Goal: Ask a question: Seek information or help from site administrators or community

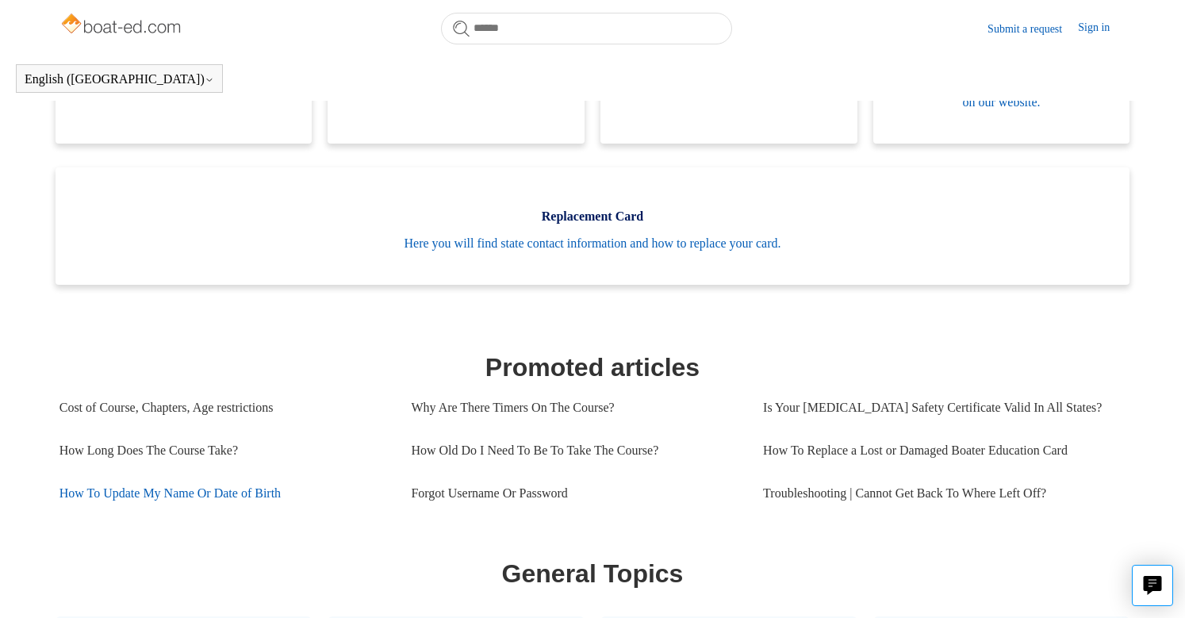
scroll to position [274, 0]
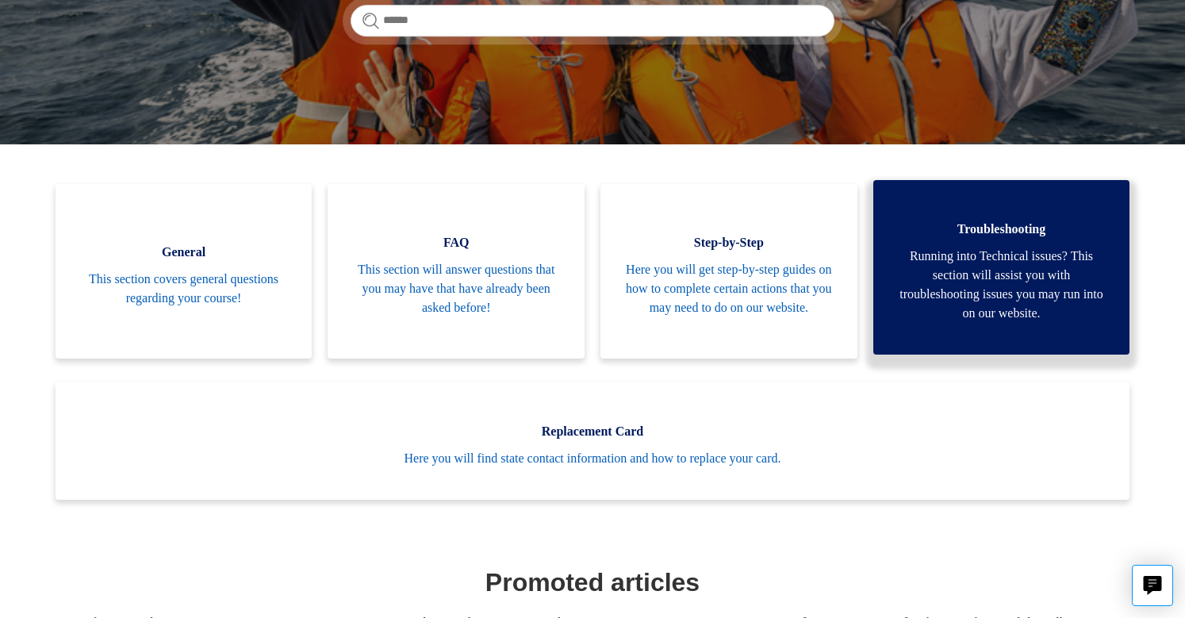
click at [1019, 239] on link "Troubleshooting Running into Technical issues? This section will assist you wit…" at bounding box center [1001, 267] width 257 height 174
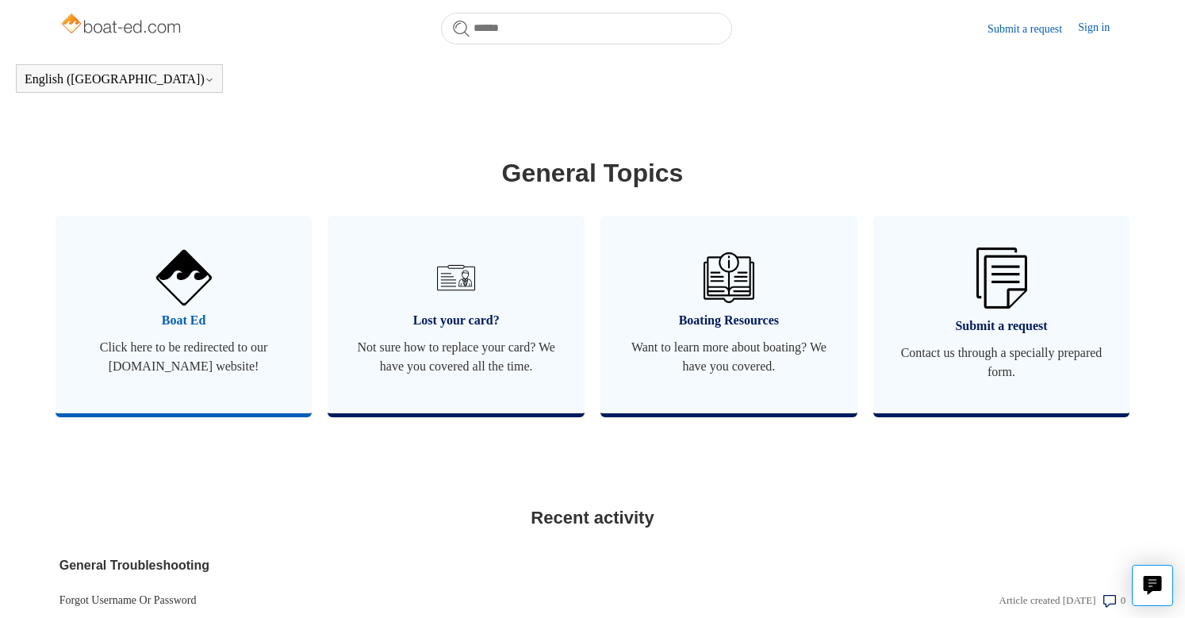
scroll to position [864, 0]
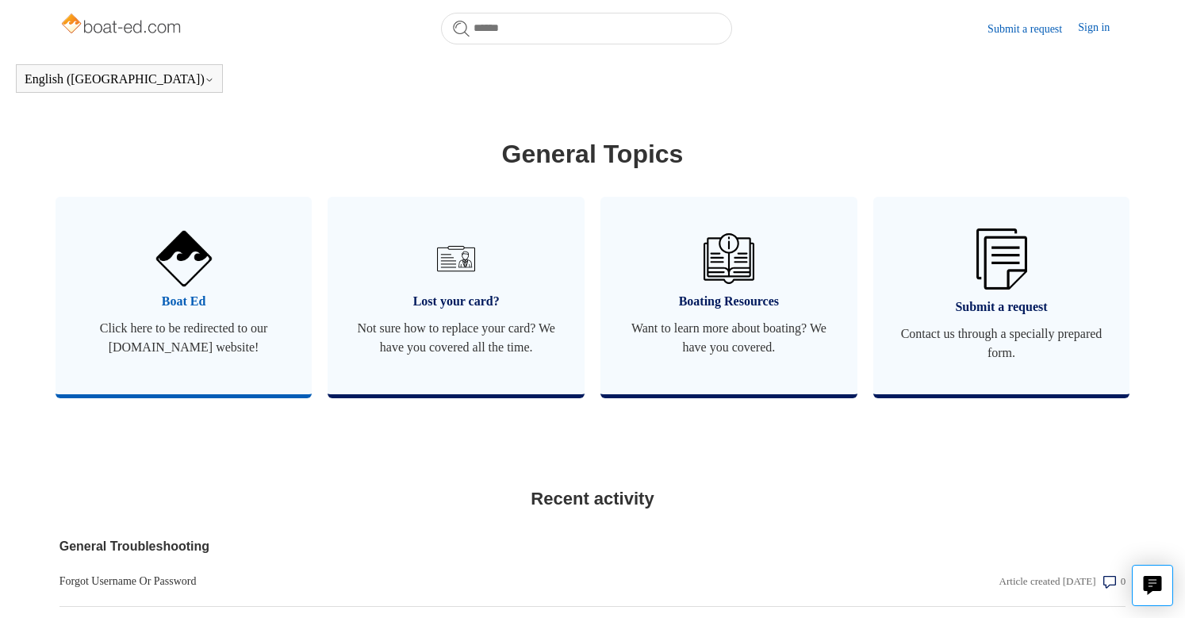
click at [180, 262] on img at bounding box center [183, 259] width 56 height 56
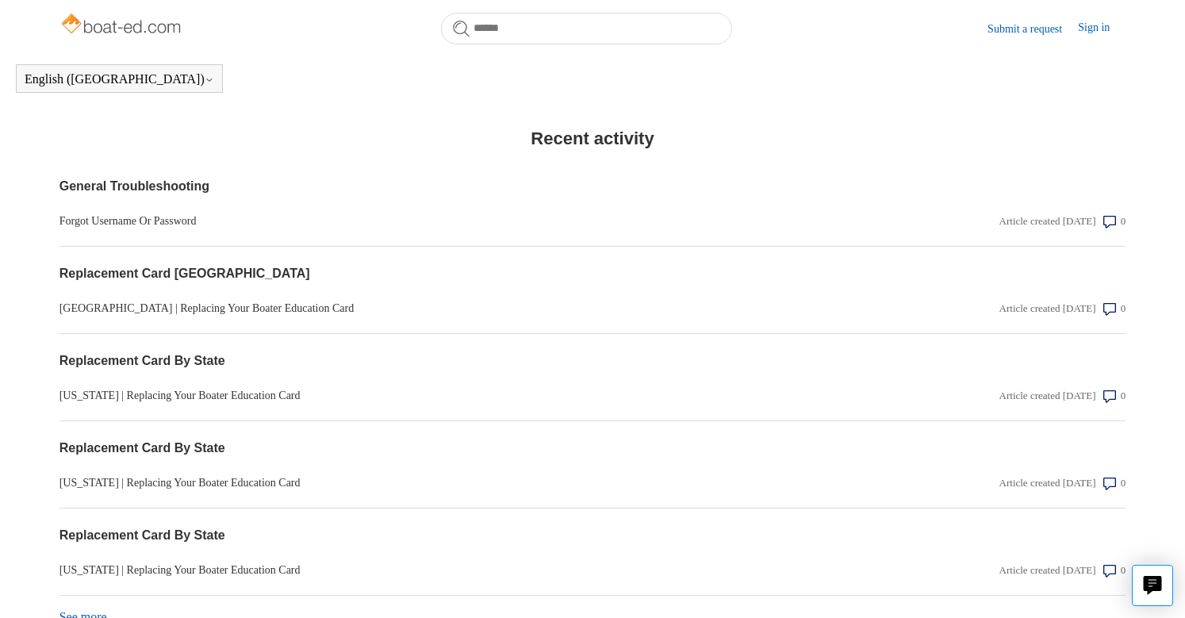
scroll to position [1260, 0]
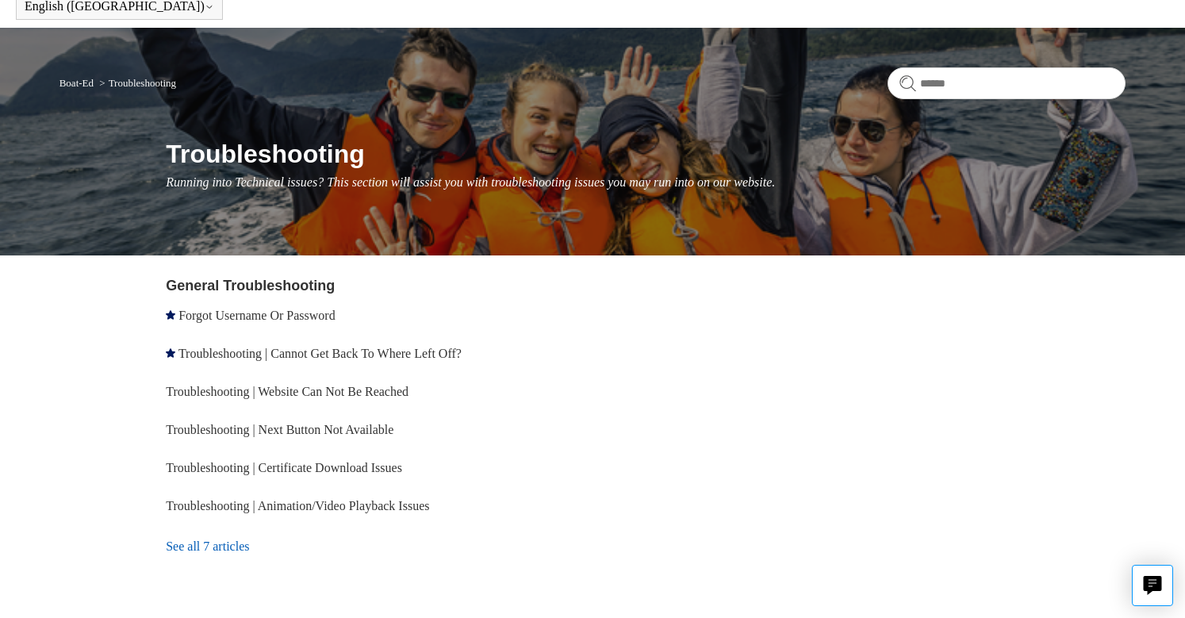
scroll to position [146, 0]
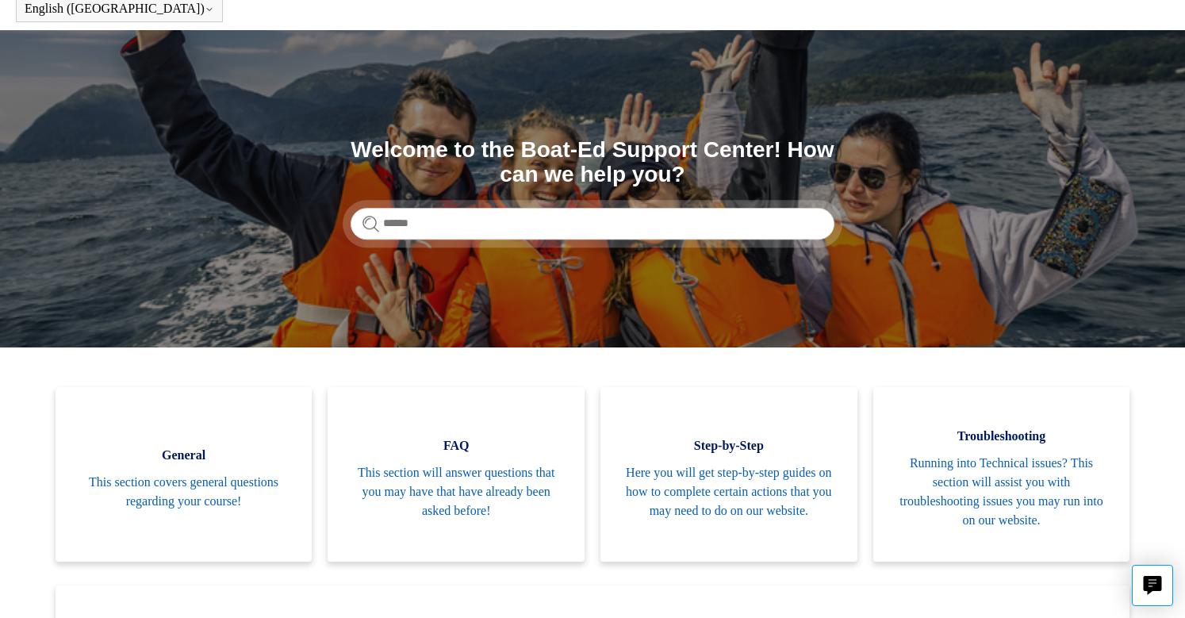
scroll to position [159, 0]
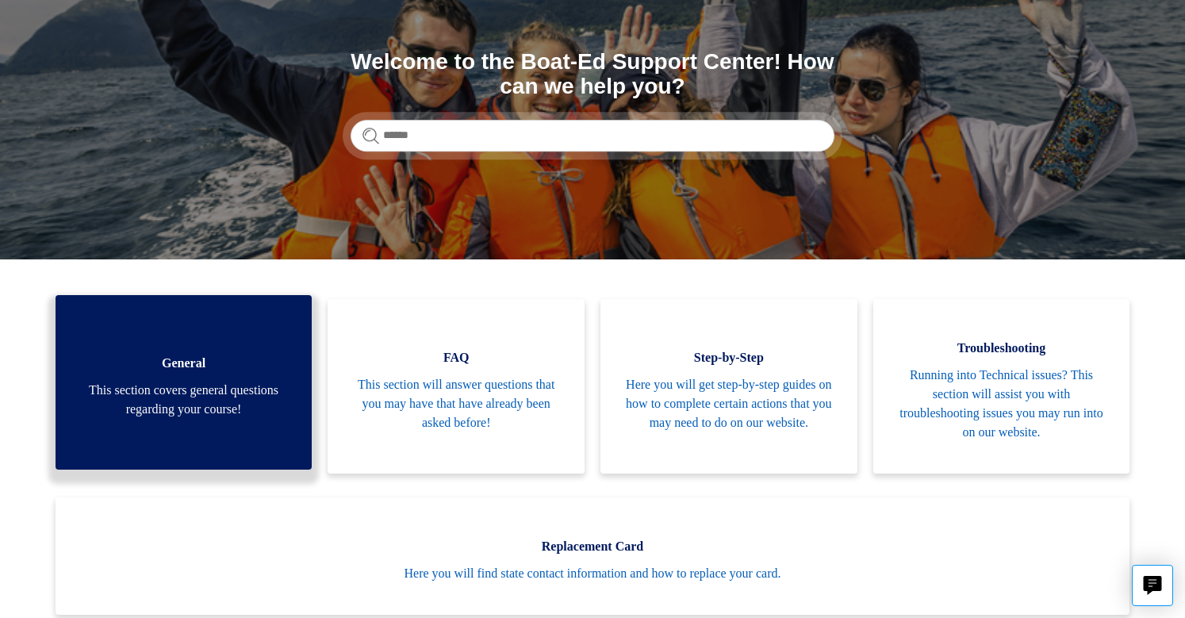
click at [178, 379] on link "General This section covers general questions regarding your course!" at bounding box center [184, 382] width 257 height 174
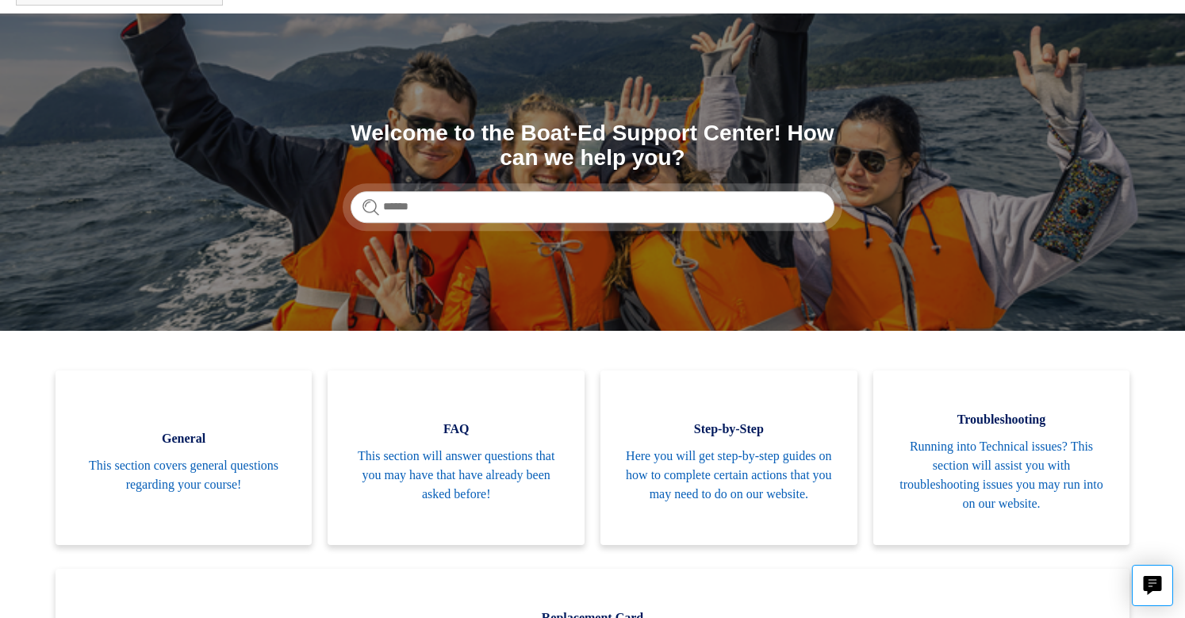
scroll to position [0, 0]
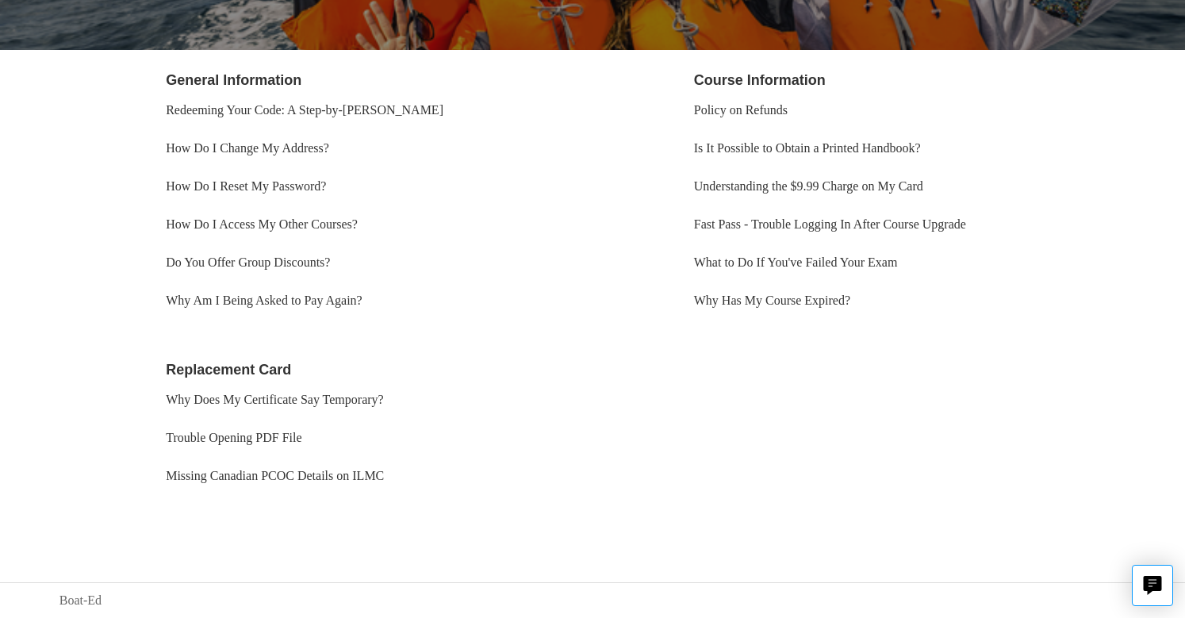
scroll to position [199, 0]
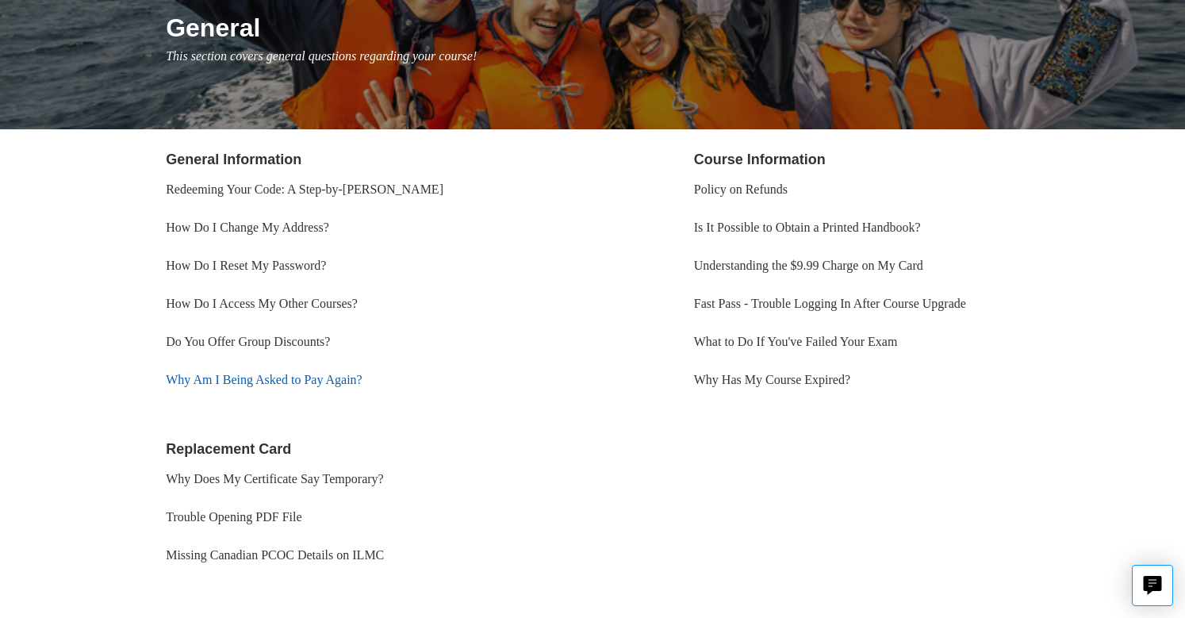
click at [205, 378] on link "Why Am I Being Asked to Pay Again?" at bounding box center [264, 379] width 197 height 13
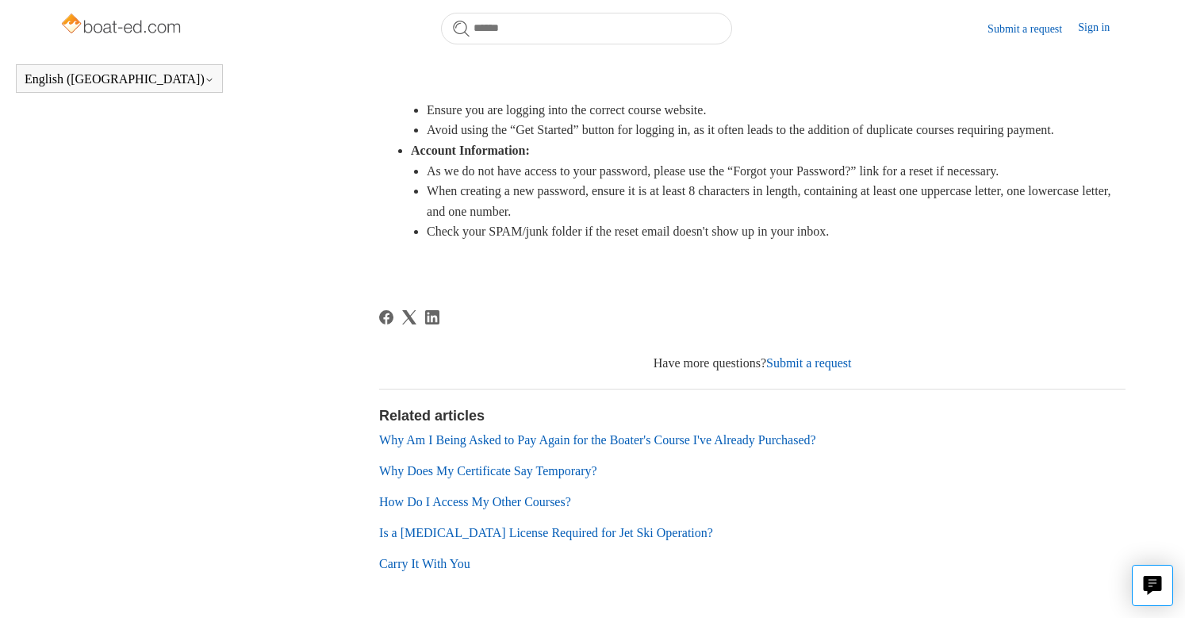
scroll to position [749, 0]
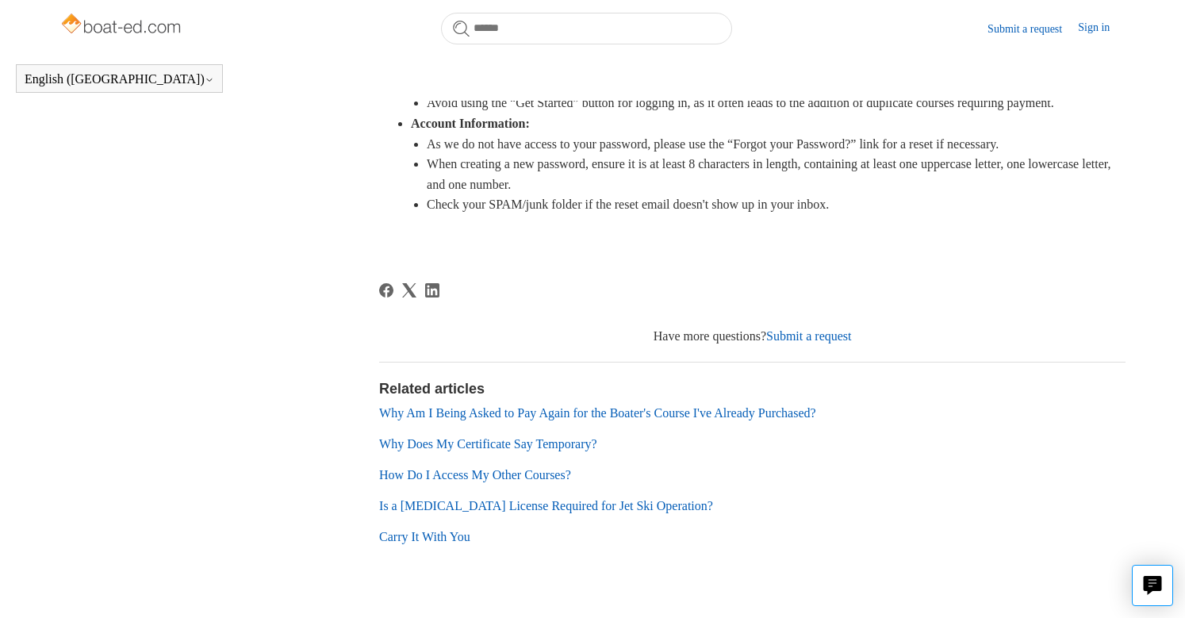
click at [785, 343] on link "Submit a request" at bounding box center [809, 335] width 86 height 13
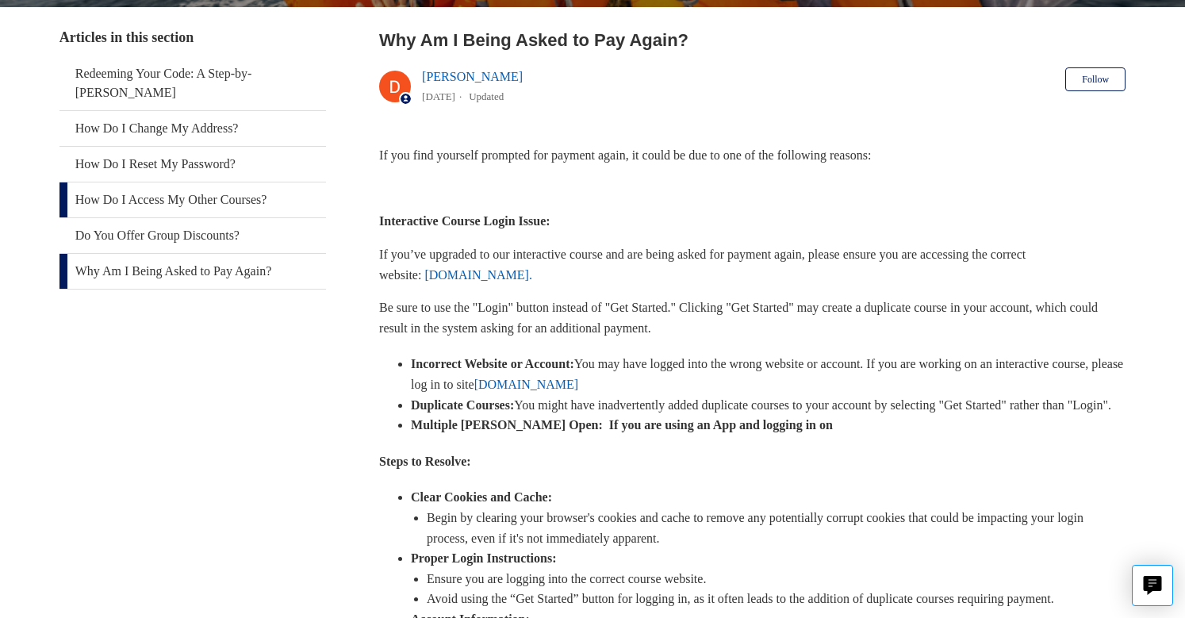
scroll to position [218, 0]
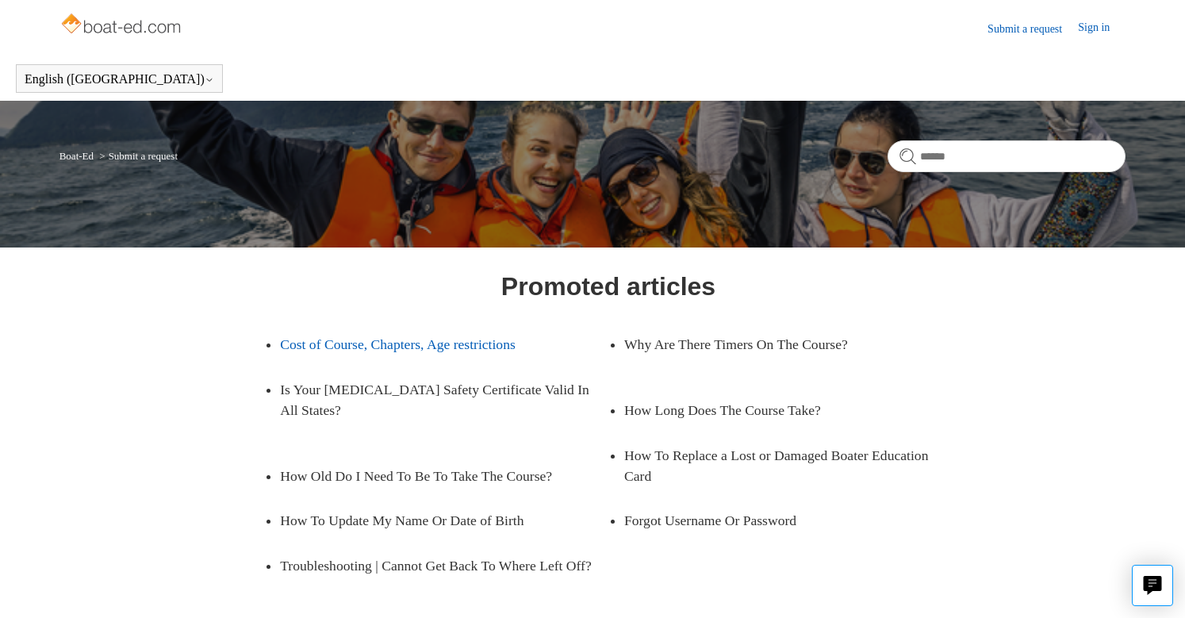
scroll to position [216, 0]
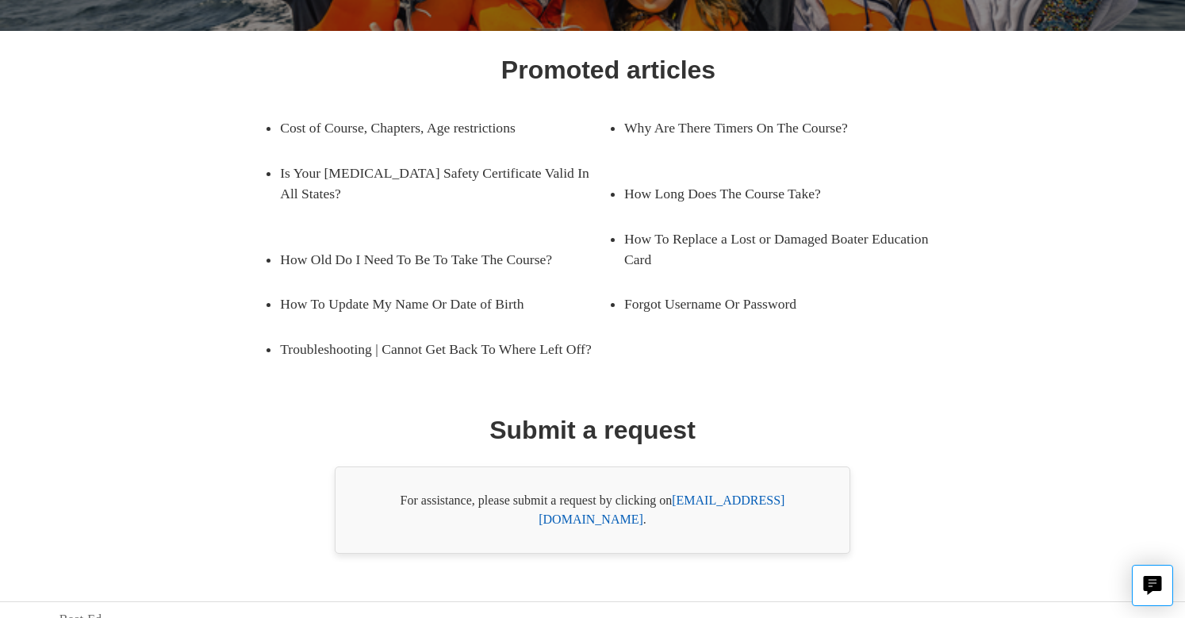
click at [697, 501] on link "[EMAIL_ADDRESS][DOMAIN_NAME]" at bounding box center [661, 509] width 246 height 33
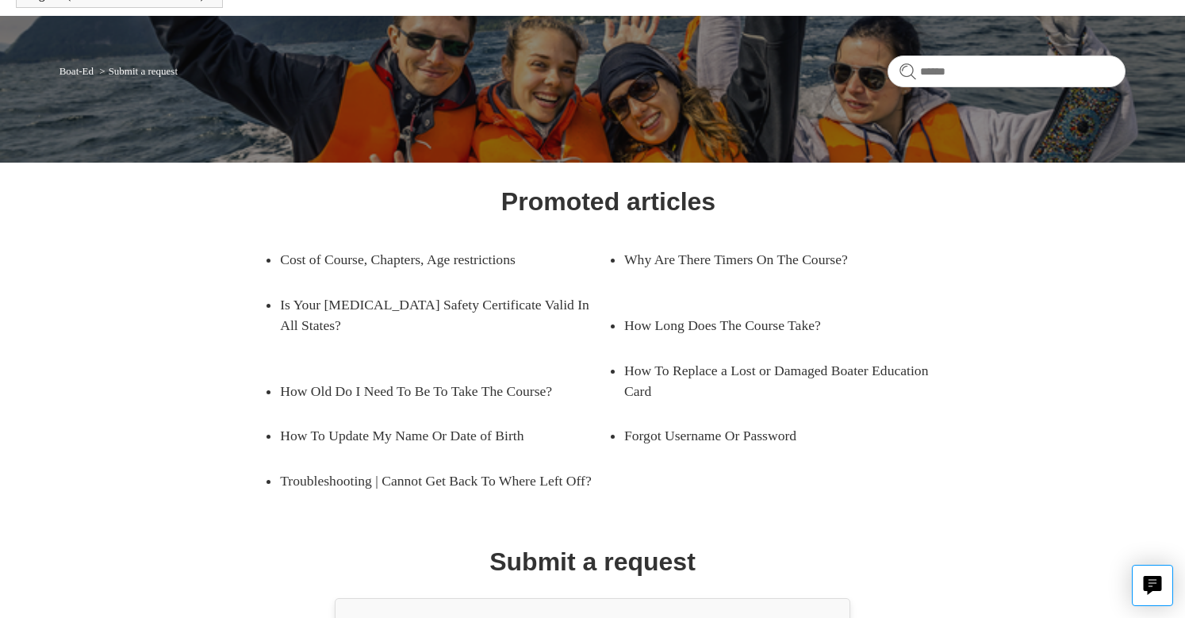
scroll to position [58, 0]
